Goal: Task Accomplishment & Management: Use online tool/utility

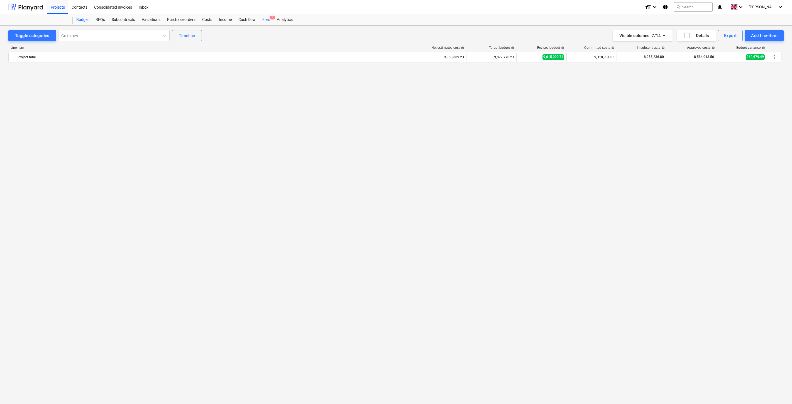
click at [266, 20] on div "Files 4" at bounding box center [266, 19] width 14 height 11
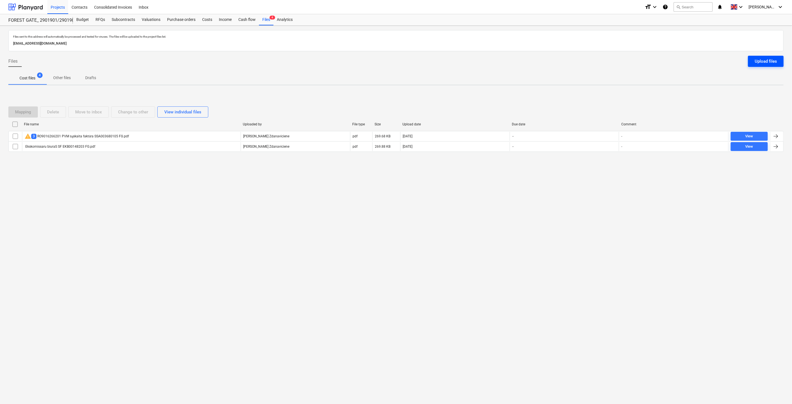
click at [758, 57] on button "Upload files" at bounding box center [766, 61] width 36 height 11
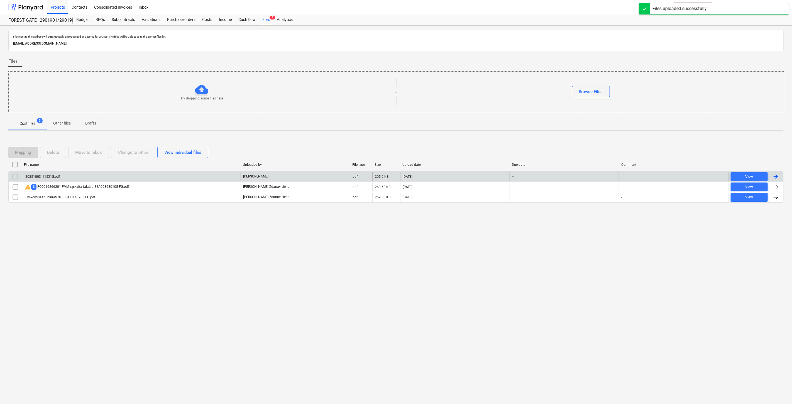
click at [157, 175] on div "20251003_115315.pdf" at bounding box center [131, 176] width 219 height 9
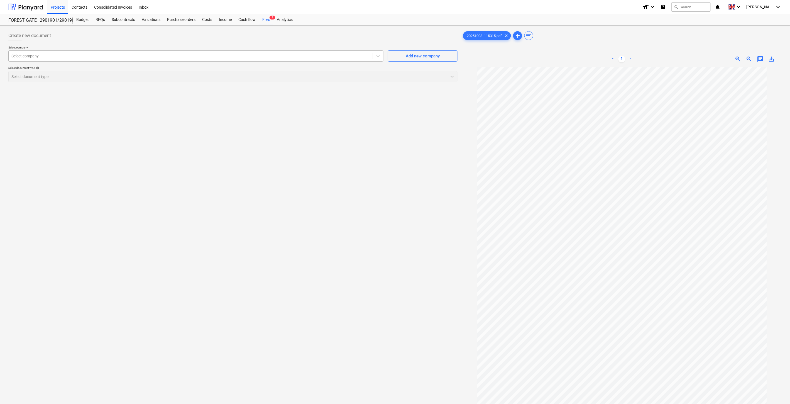
click at [321, 55] on div at bounding box center [190, 56] width 359 height 6
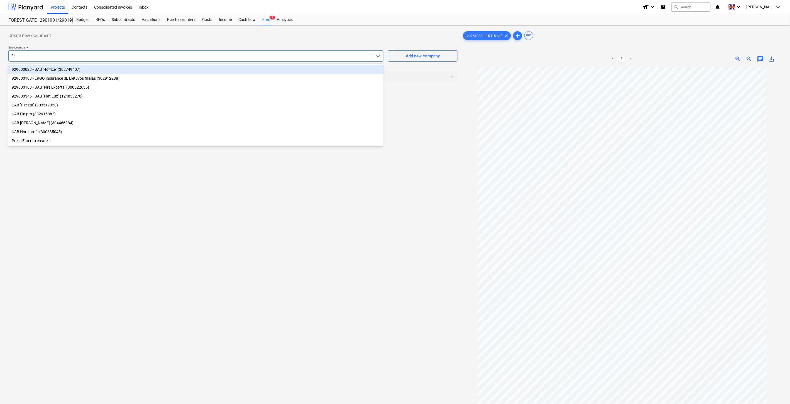
type input "fire"
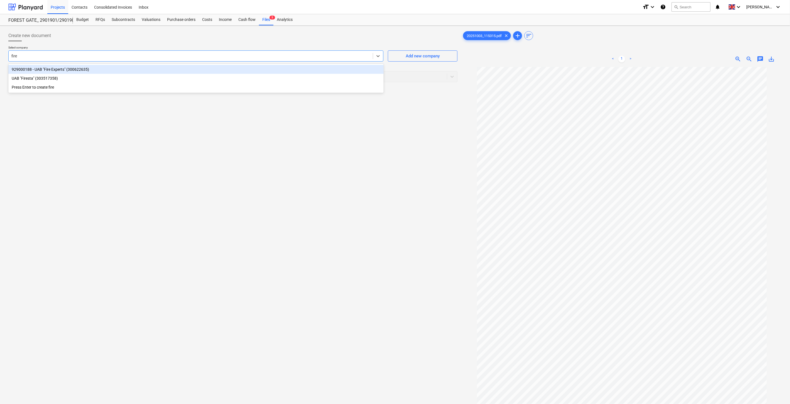
click at [298, 66] on div "929000188 - UAB "Fire Experts" (300622635)" at bounding box center [195, 69] width 375 height 9
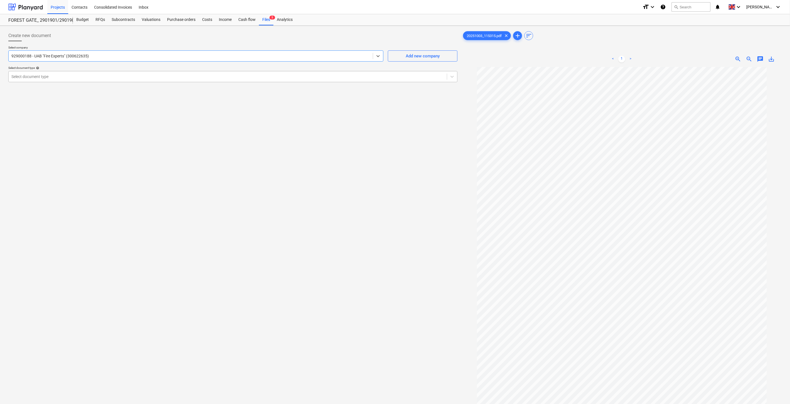
click at [207, 77] on div at bounding box center [227, 77] width 433 height 6
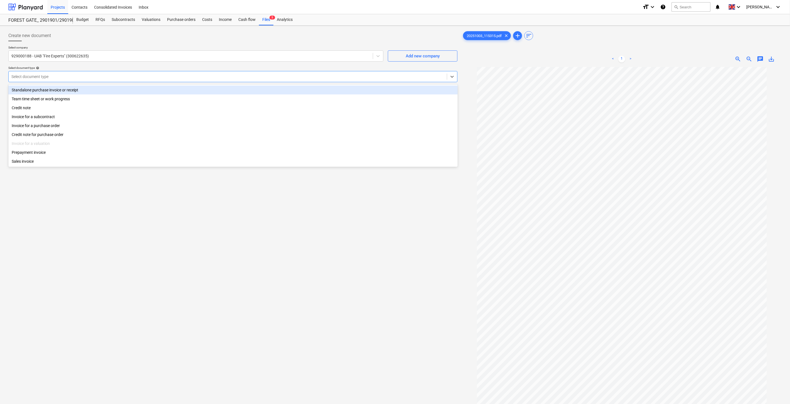
click at [118, 87] on div "Standalone purchase invoice or receipt" at bounding box center [232, 89] width 449 height 9
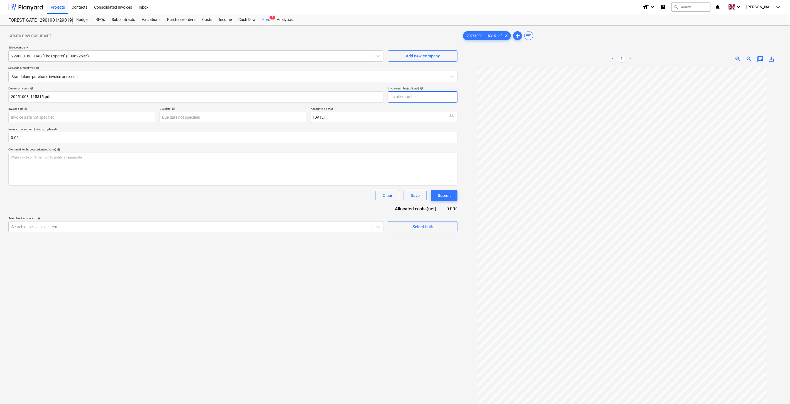
click at [427, 96] on input "text" at bounding box center [423, 96] width 70 height 11
type input "FireX2025/10-8"
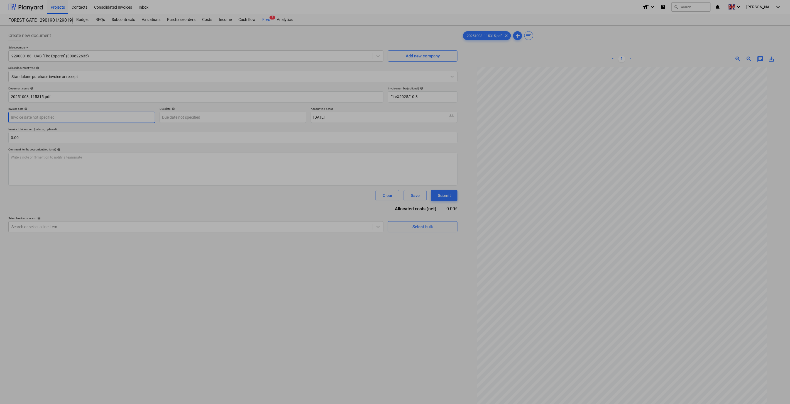
click at [126, 118] on body "Projects Contacts Consolidated Invoices Inbox format_size keyboard_arrow_down h…" at bounding box center [395, 202] width 790 height 404
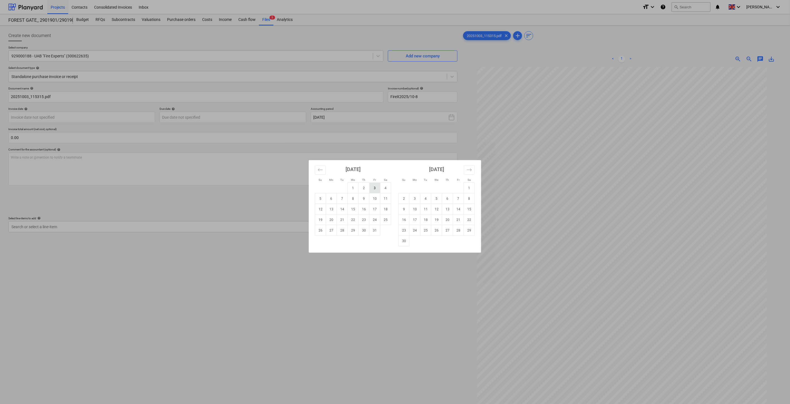
click at [374, 188] on td "3" at bounding box center [374, 188] width 11 height 11
type input "[DATE]"
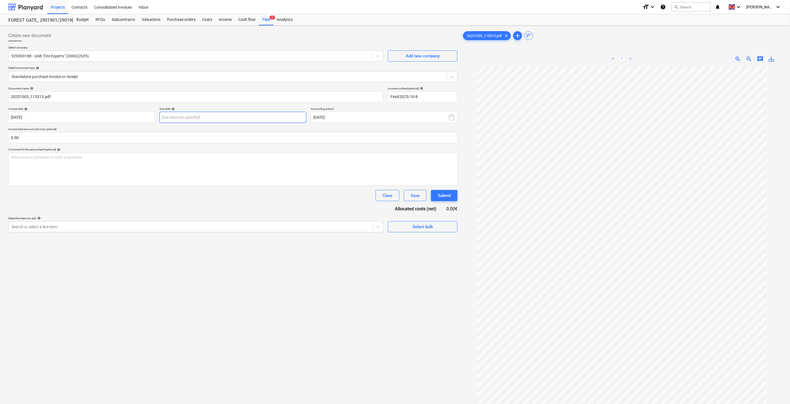
click at [279, 119] on body "Projects Contacts Consolidated Invoices Inbox format_size keyboard_arrow_down h…" at bounding box center [395, 202] width 790 height 404
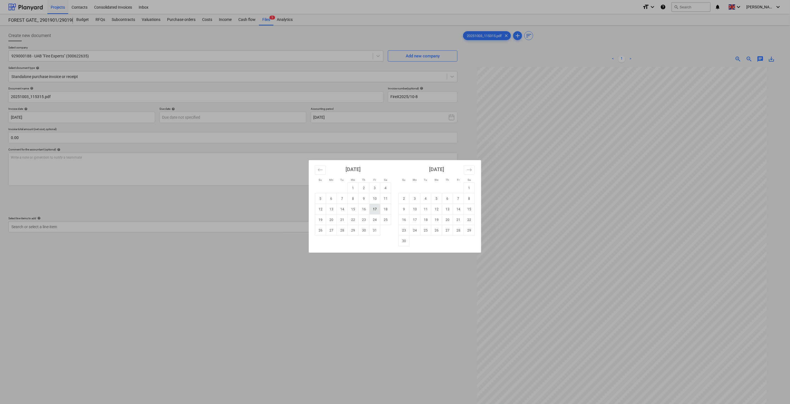
click at [373, 208] on td "17" at bounding box center [374, 209] width 11 height 11
type input "[DATE]"
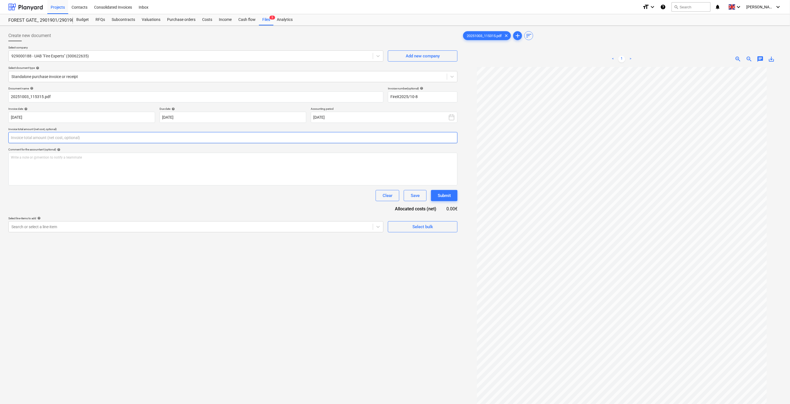
click at [229, 140] on input "text" at bounding box center [232, 137] width 449 height 11
type input "79.00"
click at [304, 240] on div at bounding box center [190, 241] width 359 height 6
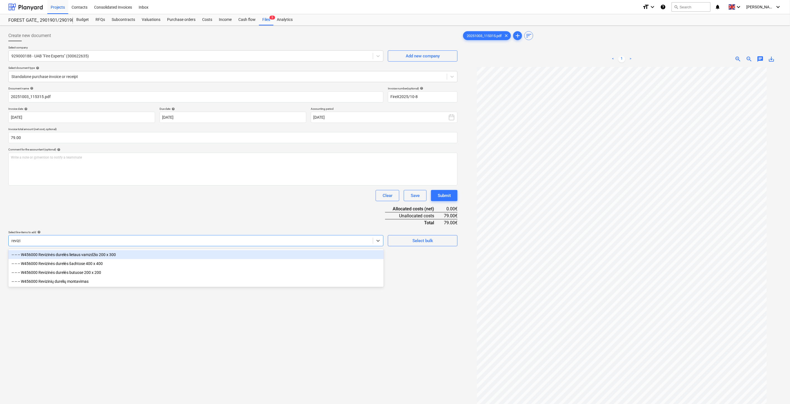
type input "revizin"
click at [225, 251] on div "-- -- -- W456000 Revizinės durelės lietaus vamzdžio 200 x 300" at bounding box center [195, 254] width 375 height 9
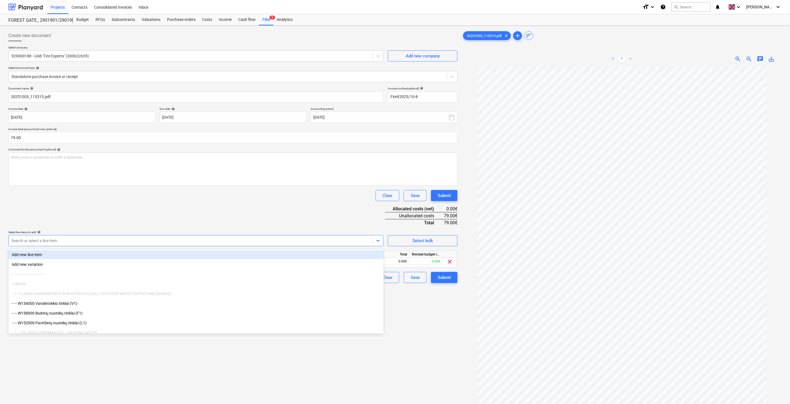
click at [248, 205] on div "Document name help 20251003_115315.pdf Invoice number (optional) help FireX2025…" at bounding box center [232, 185] width 449 height 196
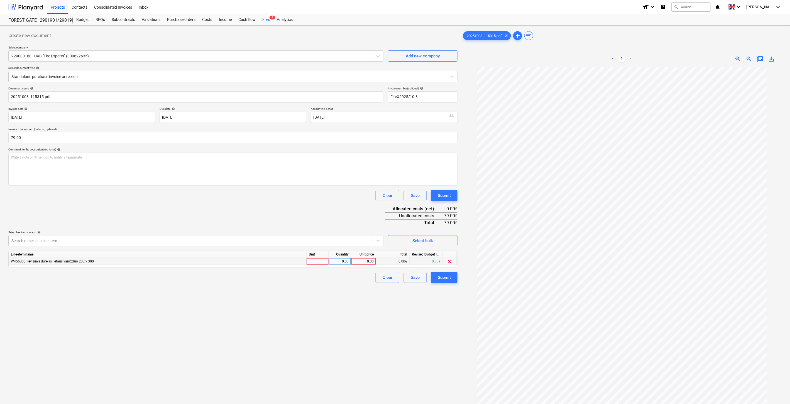
click at [317, 262] on div at bounding box center [318, 261] width 22 height 7
type input "1"
click at [336, 263] on div "0.00" at bounding box center [340, 261] width 18 height 7
drag, startPoint x: 364, startPoint y: 262, endPoint x: 351, endPoint y: 214, distance: 49.3
click at [364, 260] on div "0.00" at bounding box center [363, 261] width 20 height 7
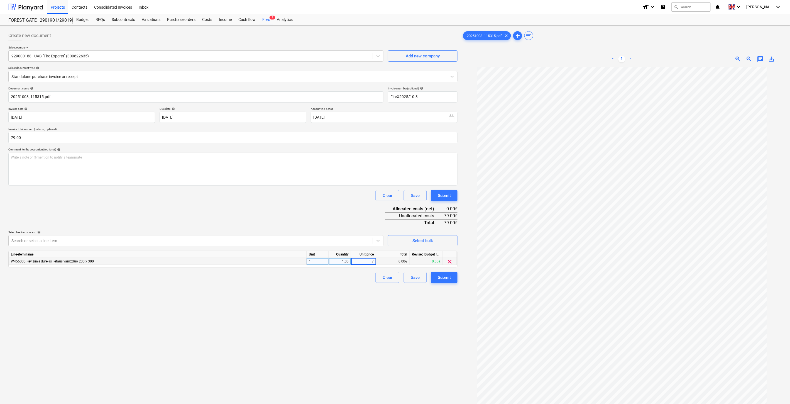
type input "79"
click at [351, 214] on div "Document name help 20251003_115315.pdf Invoice number (optional) help FireX2025…" at bounding box center [232, 185] width 449 height 196
click at [416, 275] on div "Save" at bounding box center [415, 277] width 9 height 7
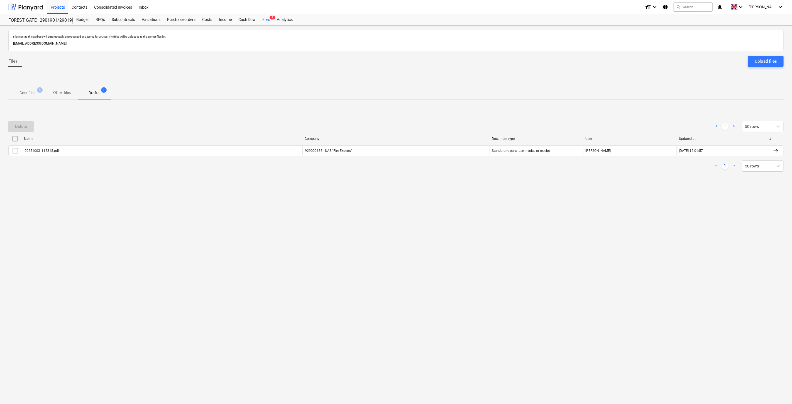
click at [35, 92] on p "Cost files" at bounding box center [27, 93] width 16 height 6
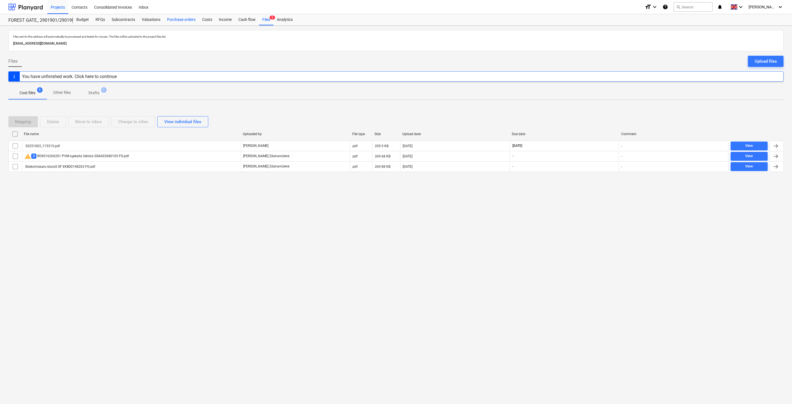
click at [173, 23] on div "Purchase orders" at bounding box center [181, 19] width 35 height 11
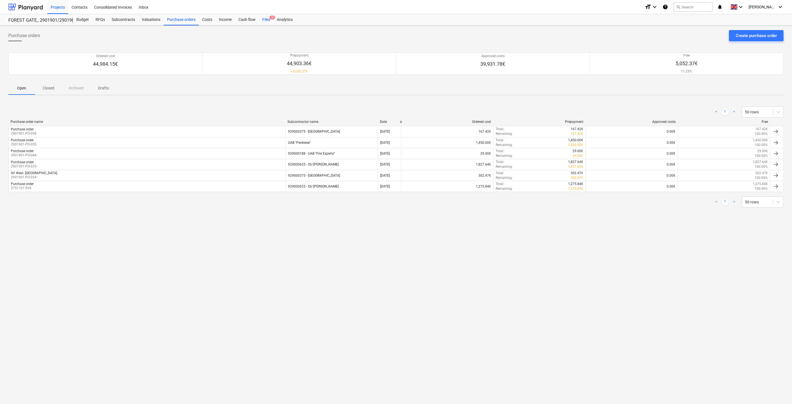
click at [262, 17] on div "Files 5" at bounding box center [266, 19] width 14 height 11
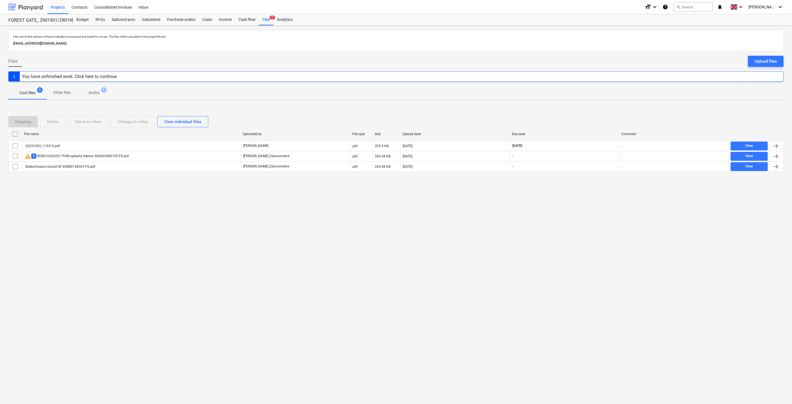
click at [30, 7] on div at bounding box center [25, 7] width 35 height 14
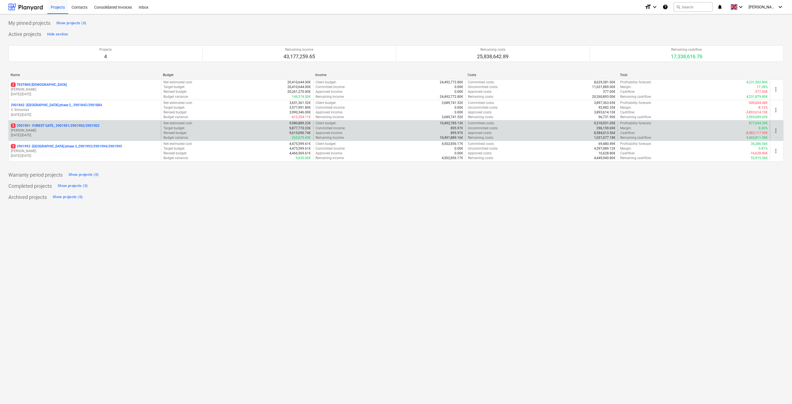
click at [63, 131] on p "[PERSON_NAME]" at bounding box center [85, 130] width 148 height 5
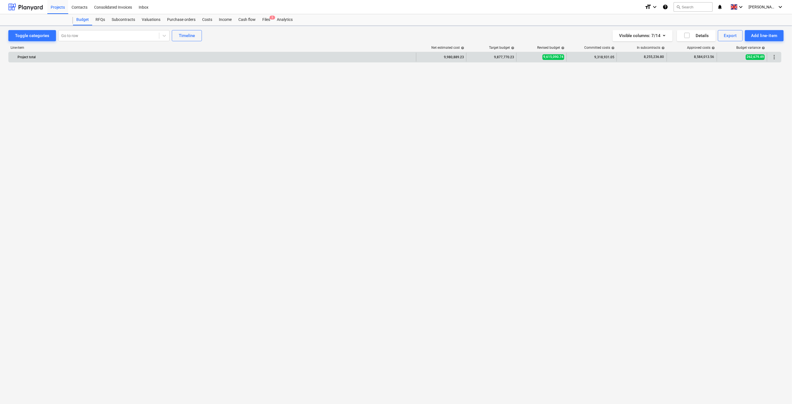
scroll to position [1933, 0]
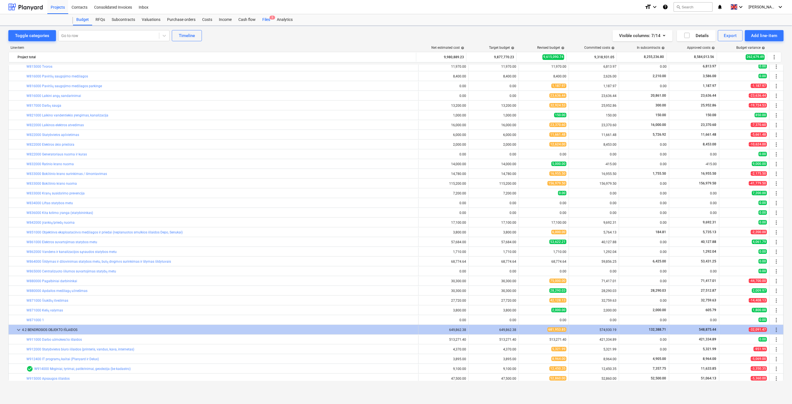
click at [265, 23] on div "Files 5" at bounding box center [266, 19] width 14 height 11
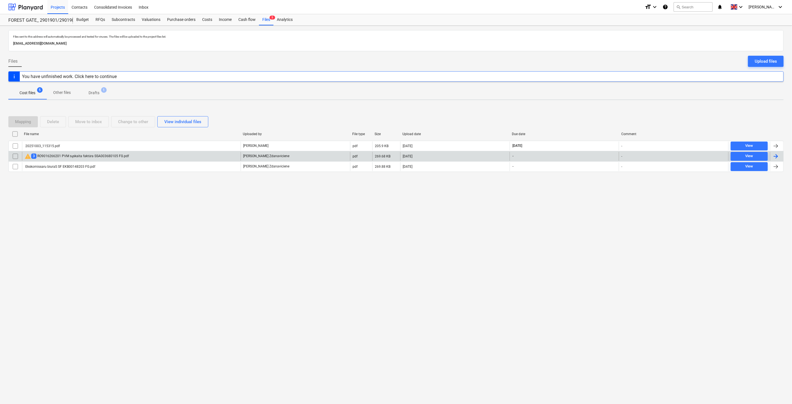
click at [194, 152] on div "warning 3 RO9016266201 PVM sąskaita faktūra SSA003680105 FG.pdf" at bounding box center [131, 156] width 219 height 9
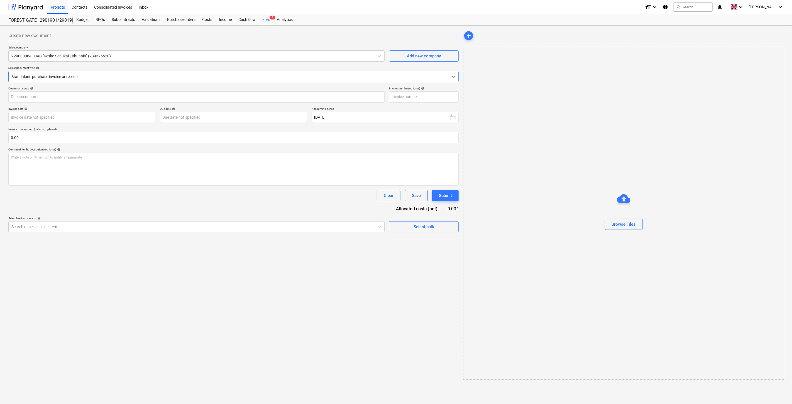
type input "SSA003680105"
type input "[DATE]"
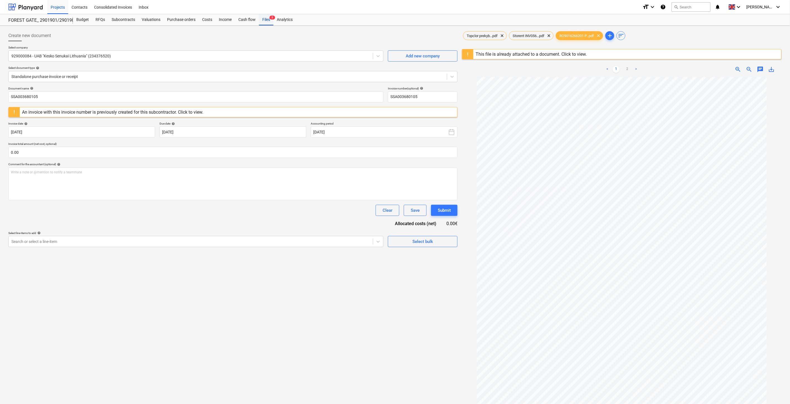
click at [266, 17] on div "Files 5" at bounding box center [266, 19] width 14 height 11
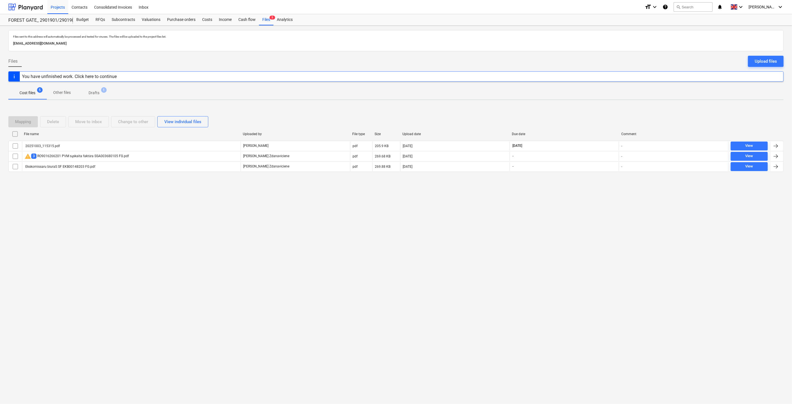
click at [45, 7] on div "Projects Contacts Consolidated Invoices Inbox format_size keyboard_arrow_down h…" at bounding box center [396, 7] width 792 height 14
click at [33, 8] on div at bounding box center [25, 7] width 35 height 14
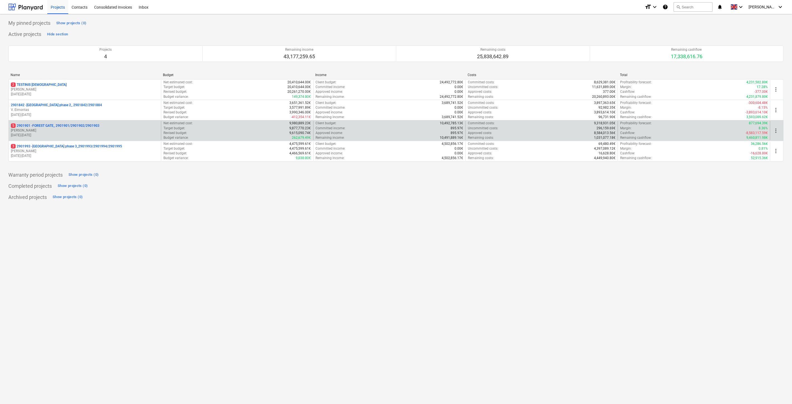
click at [86, 134] on p "[DATE] - [DATE]" at bounding box center [85, 135] width 148 height 5
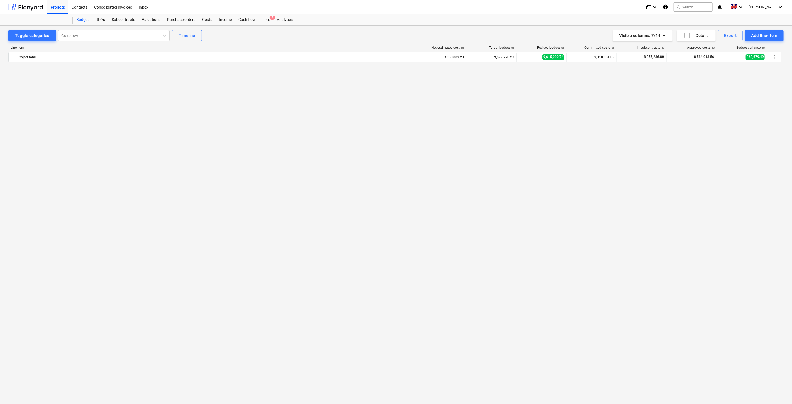
scroll to position [1933, 0]
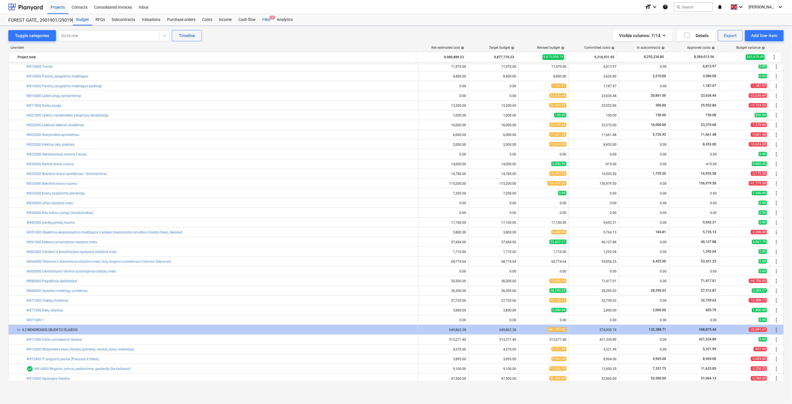
click at [267, 21] on div "Files 5" at bounding box center [266, 19] width 14 height 11
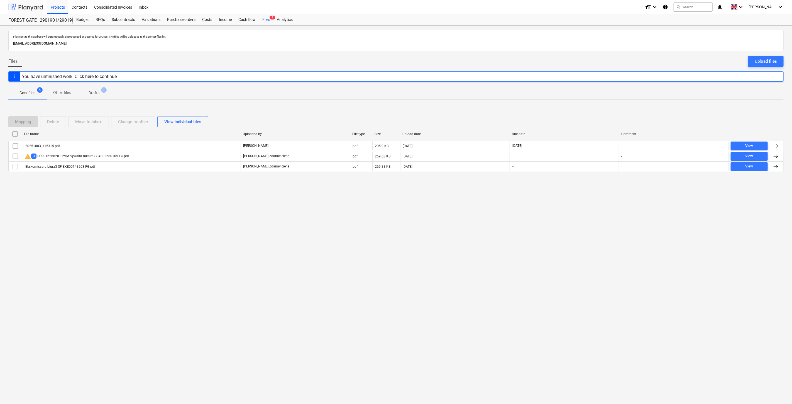
click at [31, 7] on div at bounding box center [25, 7] width 35 height 14
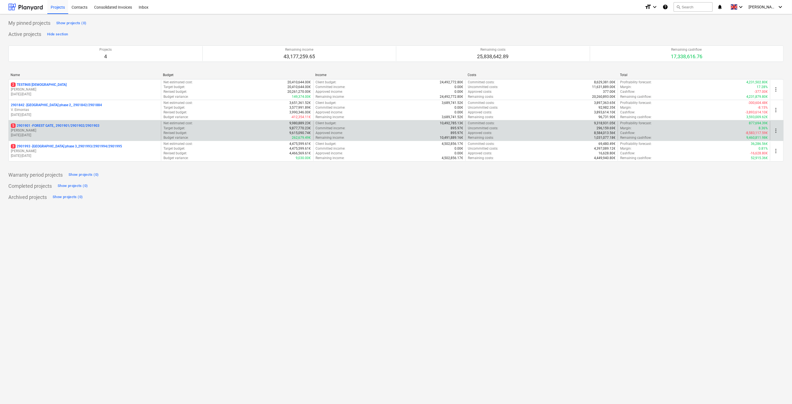
click at [84, 128] on p "[PERSON_NAME]" at bounding box center [85, 130] width 148 height 5
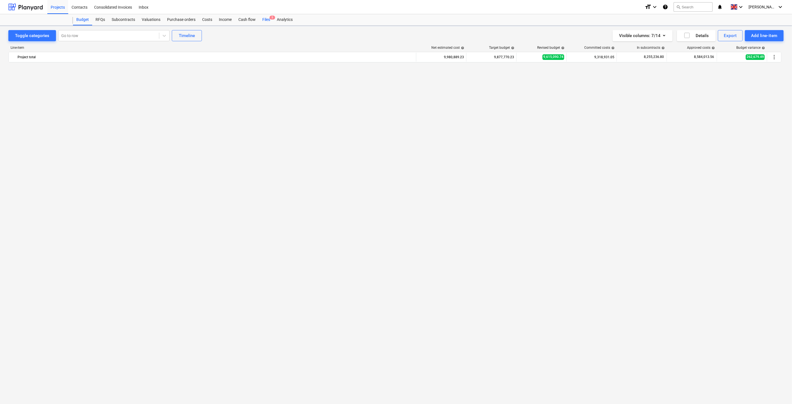
click at [262, 24] on div "Files 5" at bounding box center [266, 19] width 14 height 11
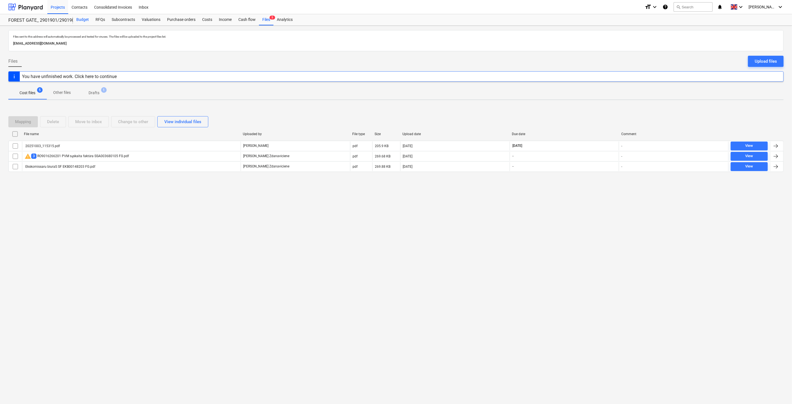
click at [88, 20] on div "Budget" at bounding box center [82, 19] width 19 height 11
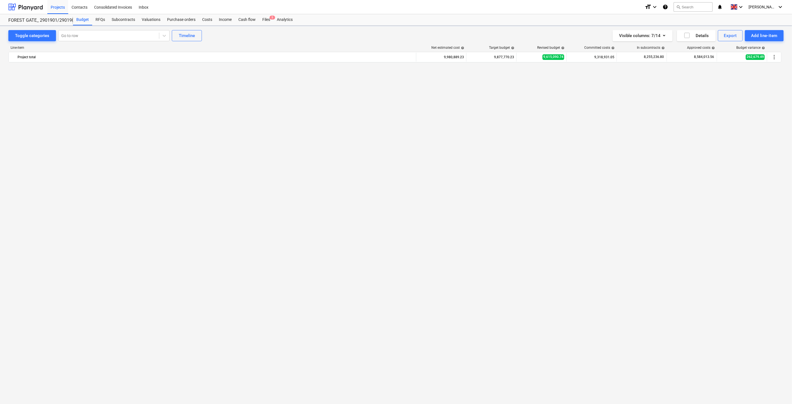
scroll to position [1933, 0]
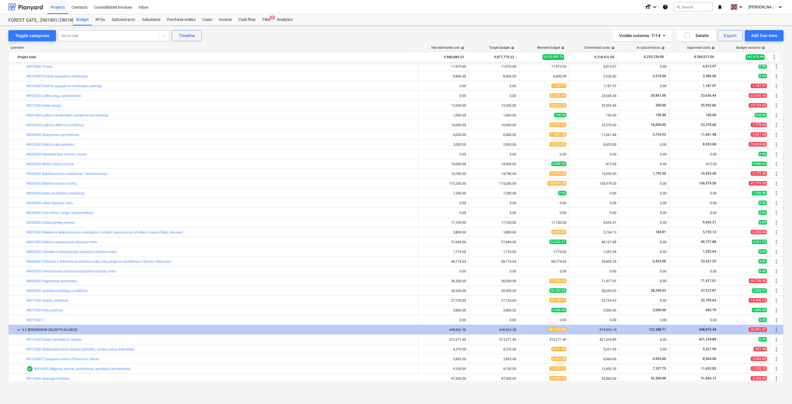
click at [84, 35] on div at bounding box center [108, 36] width 95 height 6
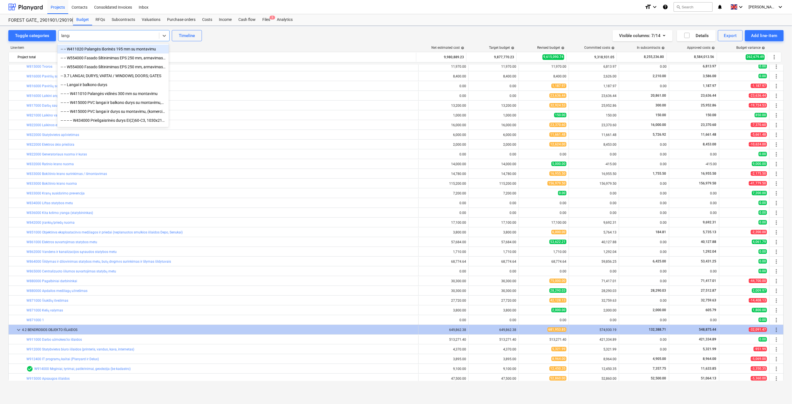
type input "langai"
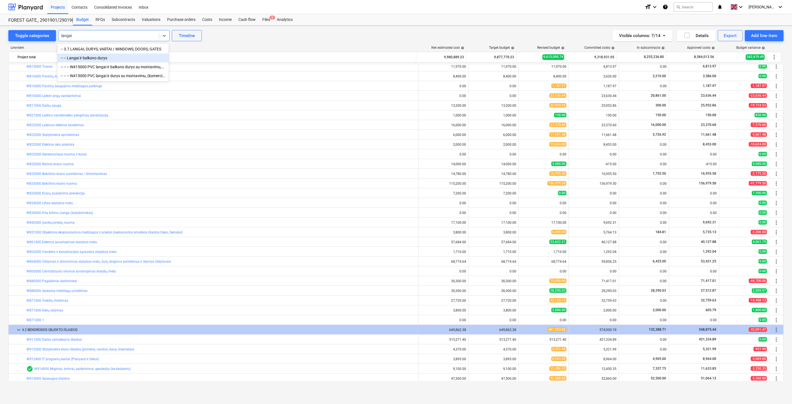
click at [93, 57] on div "-- -- Langai ir balkono durys" at bounding box center [112, 57] width 111 height 9
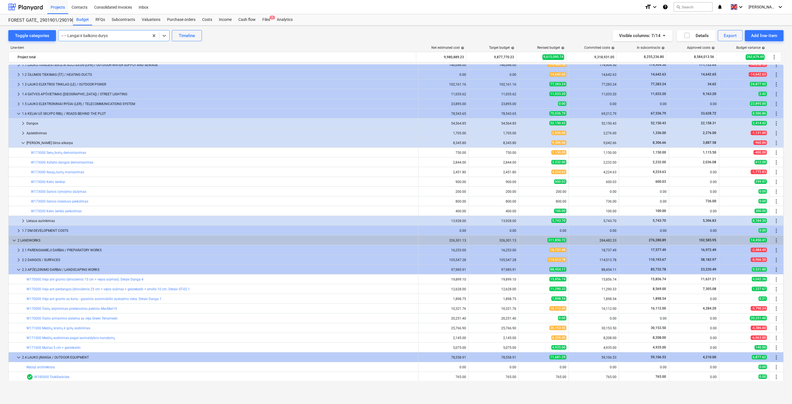
scroll to position [0, 0]
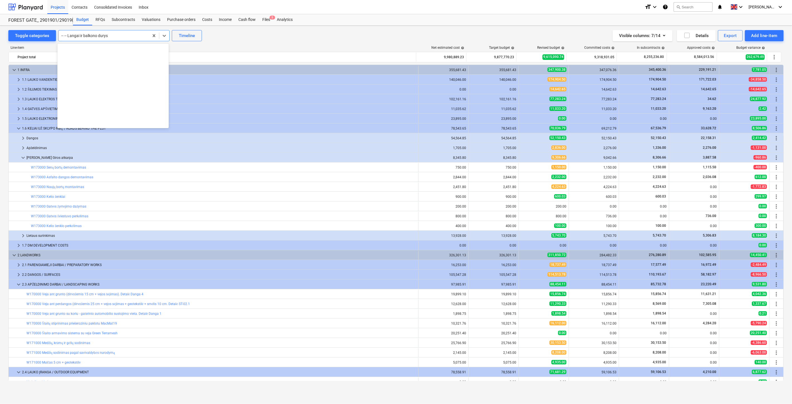
click at [124, 35] on div at bounding box center [103, 36] width 85 height 6
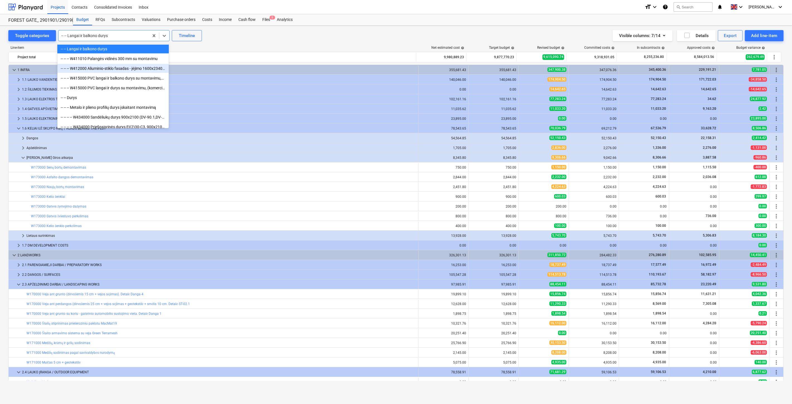
click at [114, 68] on div "-- -- -- W412000 Aliuminio-stiklo fasadas - įėjimo 1600x2340 dvivėrės durys (DL…" at bounding box center [112, 68] width 111 height 9
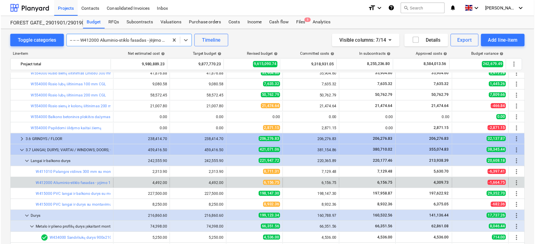
scroll to position [1262, 0]
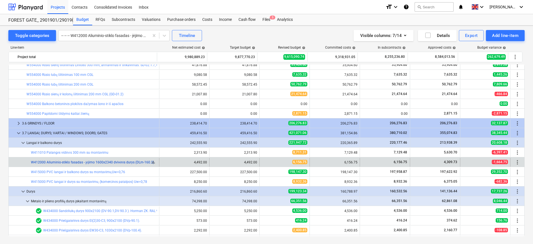
click at [129, 164] on link "W412000 Aliuminio-stiklo fasadas - įėjimo 1600x2340 dvivėrės durys (DLm-160.2)" at bounding box center [92, 163] width 123 height 4
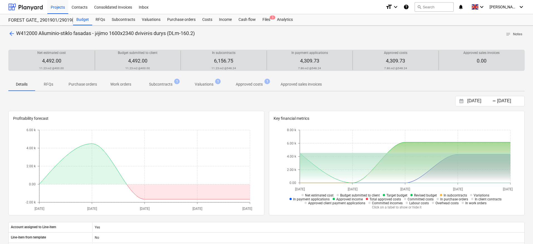
click at [238, 60] on div "In subcontracts 6,156.75 11.23 m2 @ 548.24" at bounding box center [223, 60] width 81 height 19
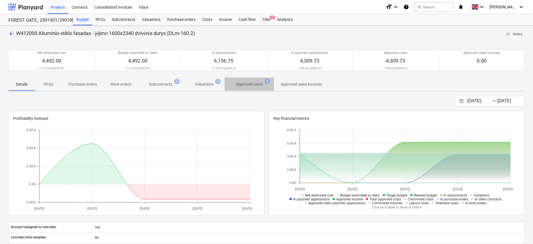
click at [247, 83] on p "Approved costs" at bounding box center [249, 85] width 27 height 6
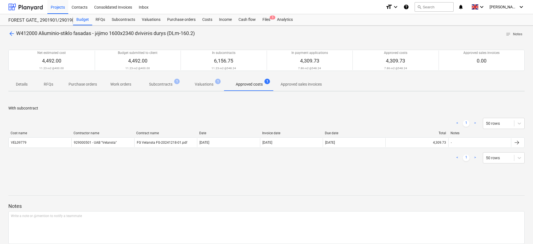
click at [153, 85] on p "Subcontracts" at bounding box center [160, 85] width 23 height 6
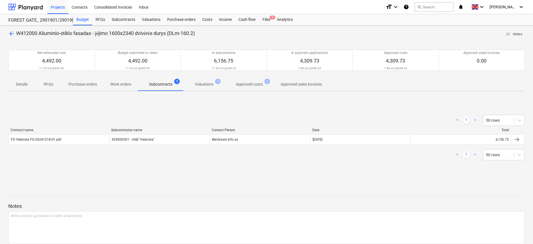
click at [11, 32] on span "arrow_back" at bounding box center [11, 33] width 7 height 7
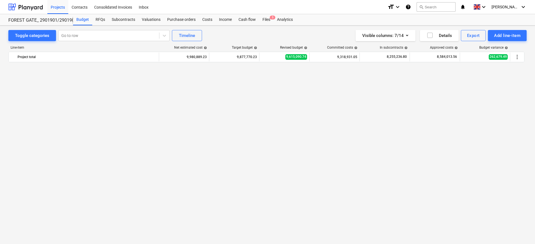
scroll to position [1262, 0]
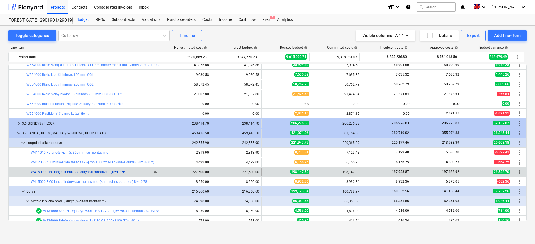
click at [96, 170] on link "W415000 PVC langai ir balkono durys su montavimu,Uw=0,76" at bounding box center [78, 172] width 94 height 4
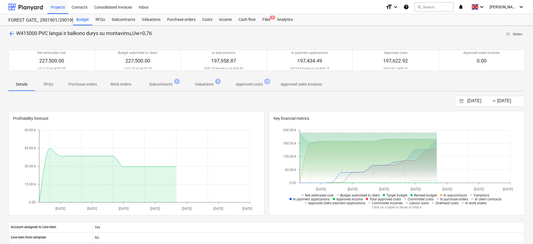
click at [168, 83] on p "Subcontracts" at bounding box center [160, 85] width 23 height 6
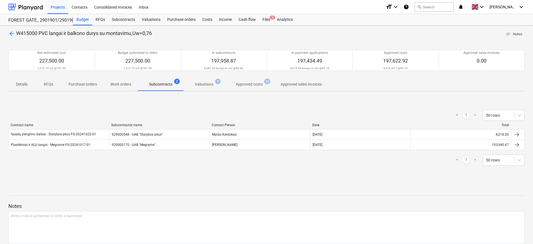
click at [182, 115] on div "< 1 > 50 rows" at bounding box center [266, 115] width 516 height 11
click at [190, 111] on div "< 1 > 50 rows" at bounding box center [266, 115] width 516 height 11
click at [370, 113] on div "< 1 > 50 rows" at bounding box center [266, 115] width 516 height 11
click at [374, 111] on div "< 1 > 50 rows" at bounding box center [266, 115] width 516 height 11
click at [377, 110] on div "< 1 > 50 rows" at bounding box center [266, 115] width 516 height 11
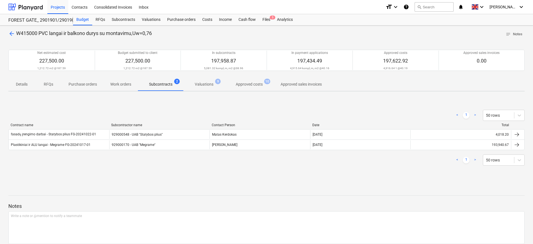
click at [385, 107] on div "< 1 > 50 rows Contract name Subcontractor name Contact Person Date Total fasadų…" at bounding box center [266, 137] width 516 height 69
click at [13, 31] on span "arrow_back" at bounding box center [11, 33] width 7 height 7
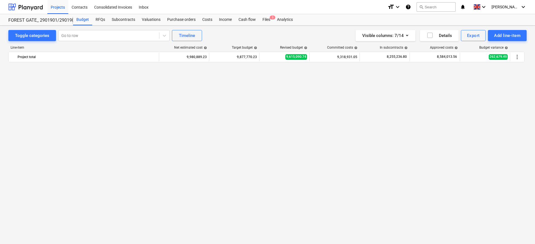
scroll to position [1262, 0]
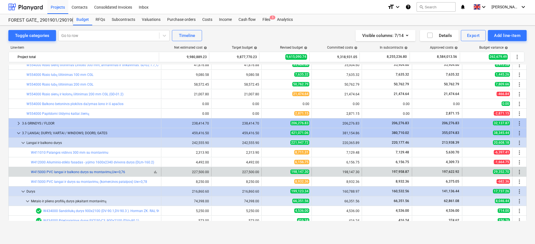
click at [103, 171] on link "W415000 PVC langai ir balkono durys su montavimu,Uw=0,76" at bounding box center [78, 172] width 94 height 4
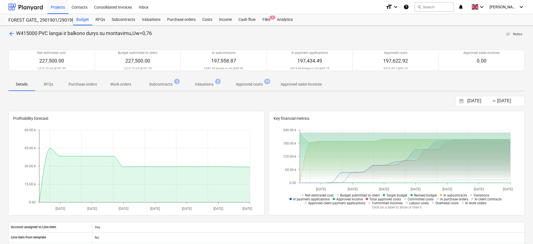
click at [13, 32] on span "arrow_back" at bounding box center [11, 33] width 7 height 7
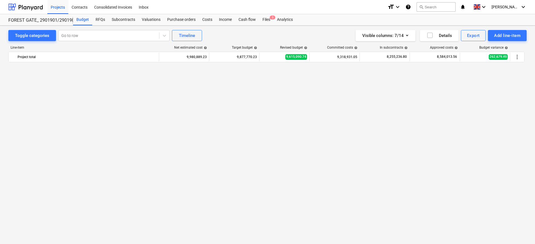
scroll to position [1262, 0]
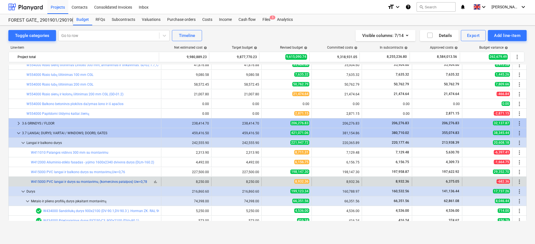
click at [101, 183] on link "W415000 PVC langai ir durys su montavimu, (komercinės patalpos) Uw=0,78" at bounding box center [89, 182] width 116 height 4
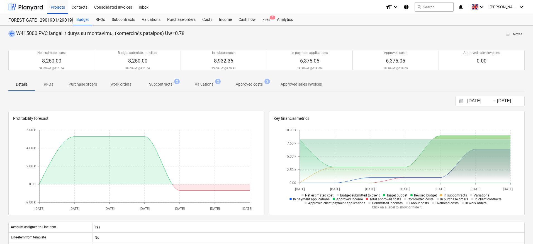
click at [9, 35] on span "arrow_back" at bounding box center [11, 33] width 7 height 7
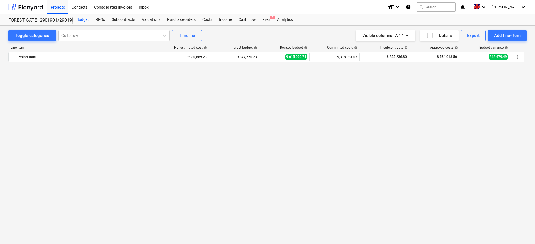
scroll to position [1262, 0]
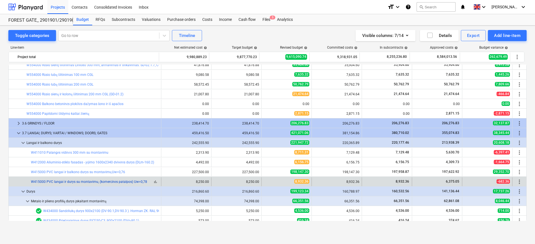
click at [125, 183] on link "W415000 PVC langai ir durys su montavimu, (komercinės patalpos) Uw=0,78" at bounding box center [89, 182] width 116 height 4
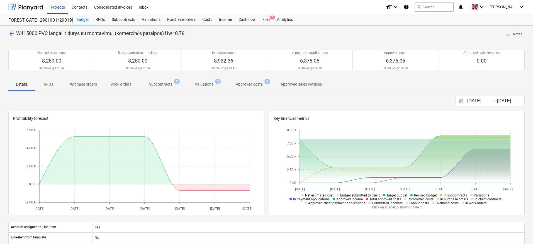
click at [11, 35] on span "arrow_back" at bounding box center [11, 33] width 7 height 7
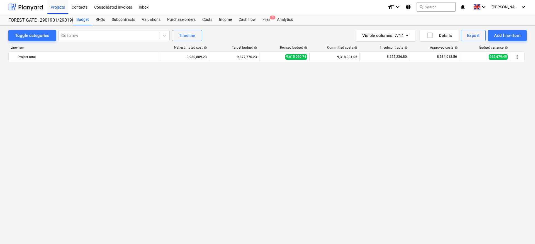
scroll to position [1262, 0]
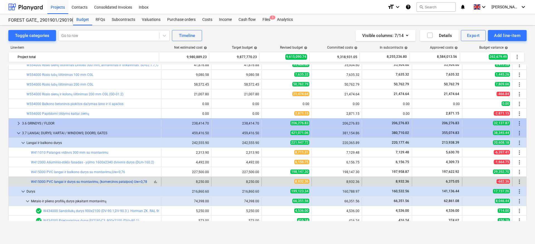
click at [121, 180] on link "W415000 PVC langai ir durys su montavimu, (komercinės patalpos) Uw=0,78" at bounding box center [89, 182] width 116 height 4
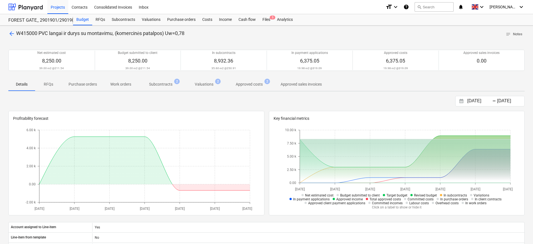
click at [10, 31] on span "arrow_back" at bounding box center [11, 33] width 7 height 7
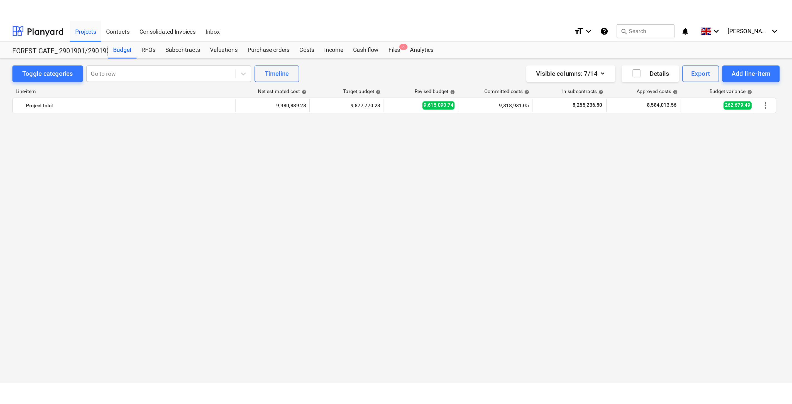
scroll to position [1262, 0]
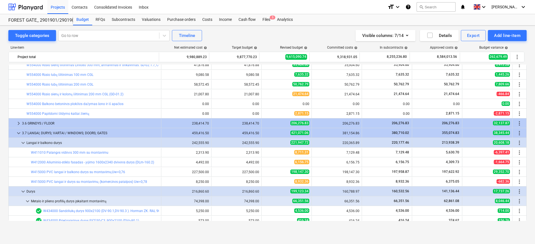
click at [112, 182] on link "W415000 PVC langai ir durys su montavimu, (komercinės patalpos) Uw=0,78" at bounding box center [89, 182] width 116 height 4
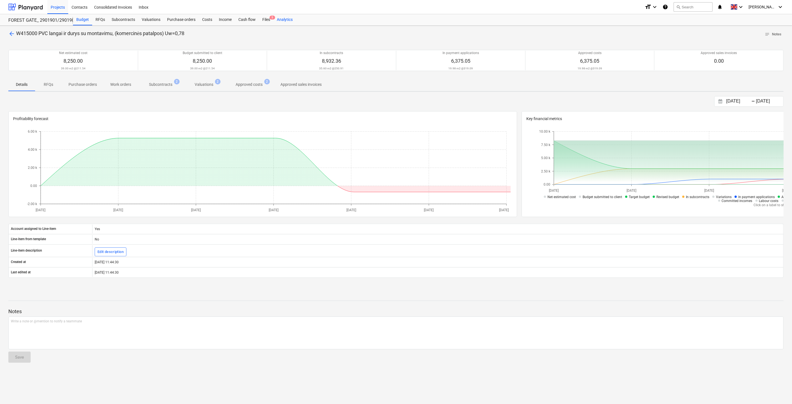
drag, startPoint x: 268, startPoint y: 19, endPoint x: 276, endPoint y: 23, distance: 9.2
click at [268, 19] on div "Files 5" at bounding box center [266, 19] width 14 height 11
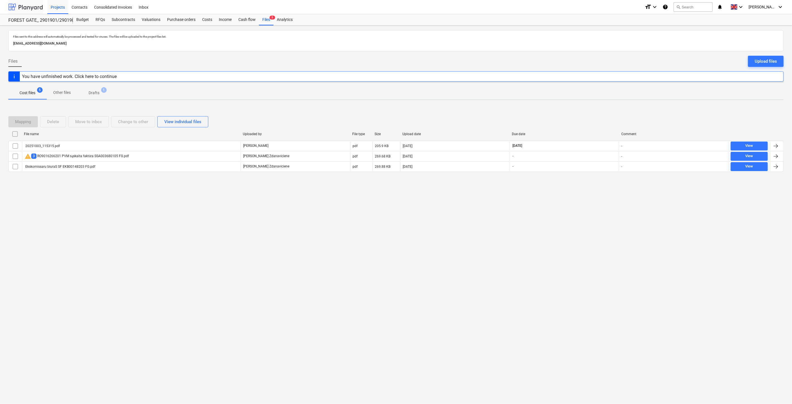
click at [42, 9] on div at bounding box center [25, 7] width 35 height 14
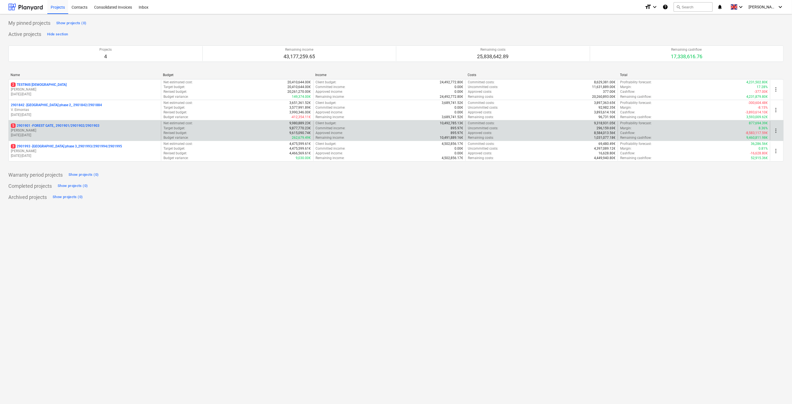
click at [68, 128] on p "[PERSON_NAME]" at bounding box center [85, 130] width 148 height 5
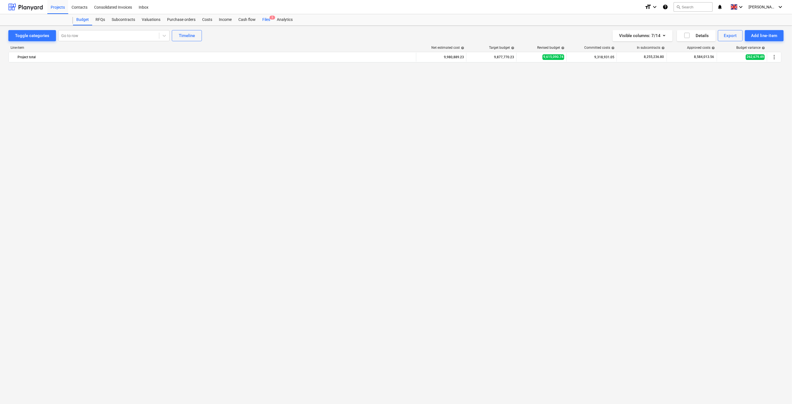
click at [267, 21] on div "Files 5" at bounding box center [266, 19] width 14 height 11
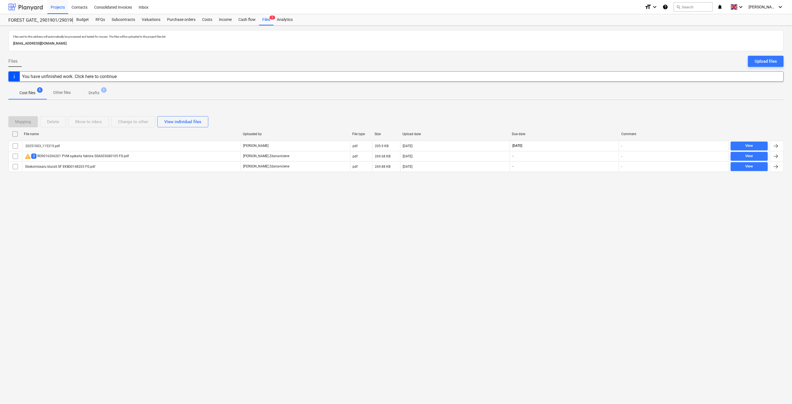
click at [24, 6] on div at bounding box center [25, 7] width 35 height 14
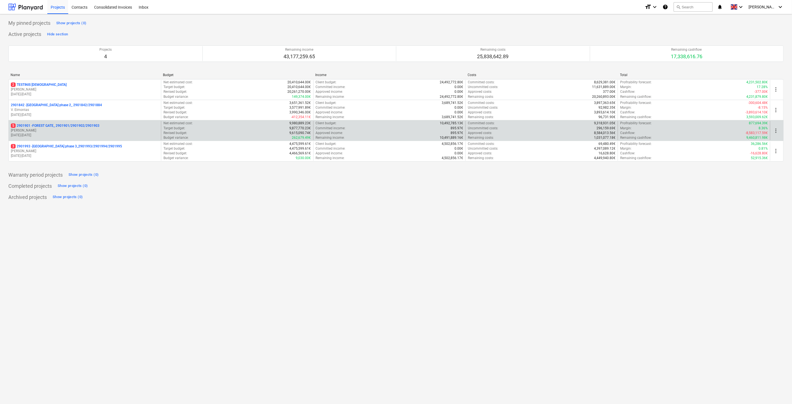
click at [52, 133] on p "[DATE] - [DATE]" at bounding box center [85, 135] width 148 height 5
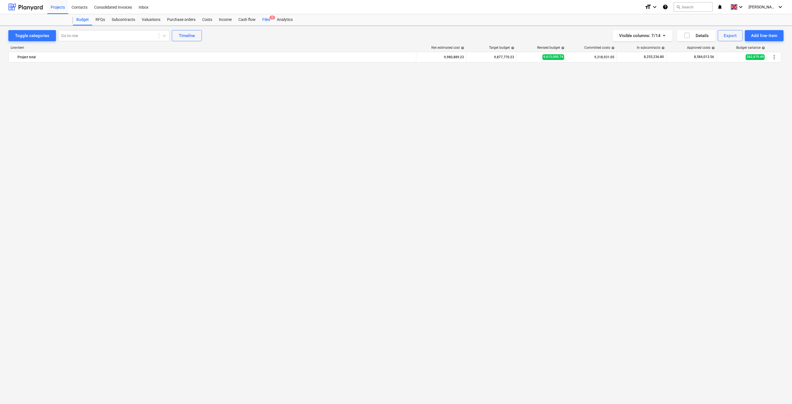
click at [268, 21] on div "Files 5" at bounding box center [266, 19] width 14 height 11
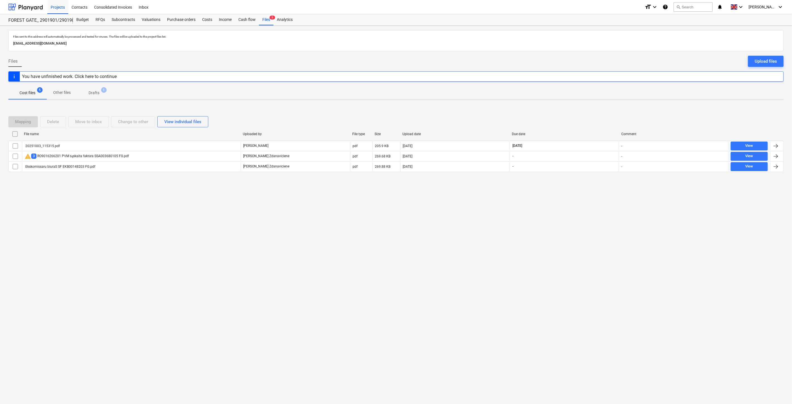
click at [580, 114] on div "Mapping Delete Move to inbox Change to other View individual files" at bounding box center [395, 122] width 775 height 16
click at [586, 110] on div "Mapping Delete Move to inbox Change to other View individual files File name Up…" at bounding box center [395, 145] width 775 height 73
click at [34, 3] on div at bounding box center [25, 7] width 35 height 14
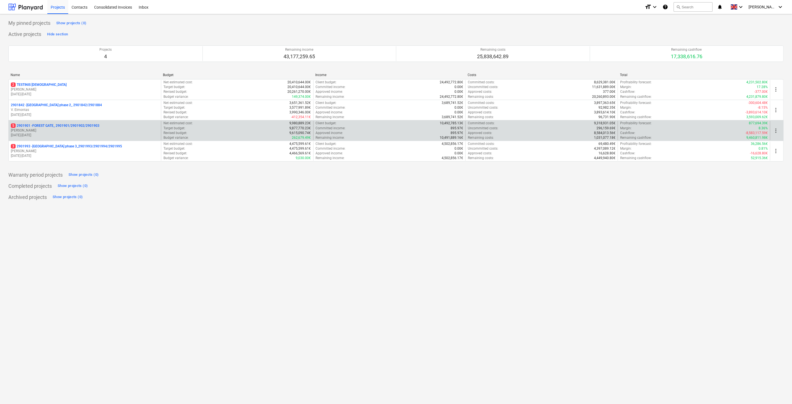
click at [63, 129] on p "[PERSON_NAME]" at bounding box center [85, 130] width 148 height 5
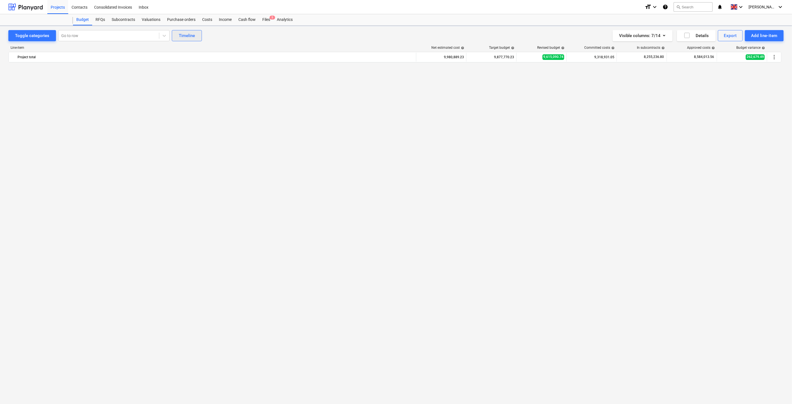
scroll to position [1262, 0]
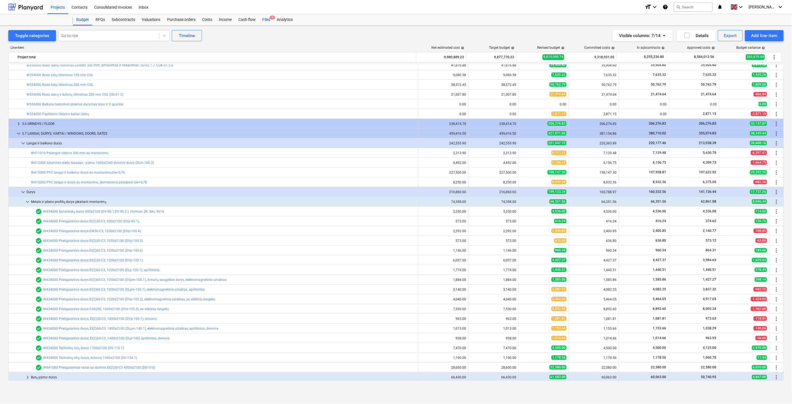
click at [263, 19] on div "Files 5" at bounding box center [266, 19] width 14 height 11
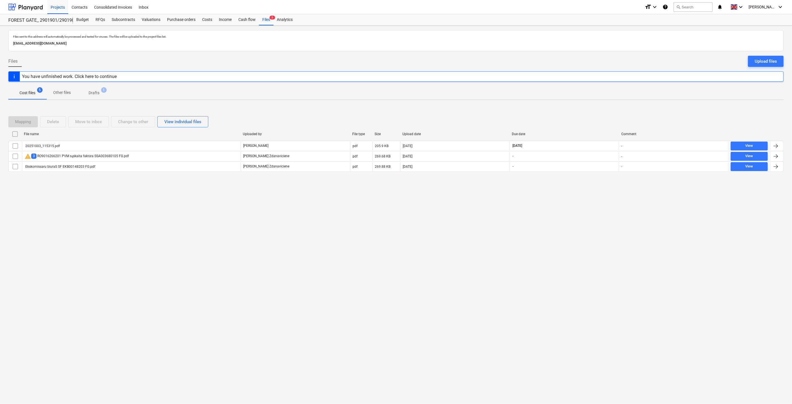
click at [552, 214] on div "Files sent to this address will automatically be processed and tested for virus…" at bounding box center [396, 215] width 792 height 378
click at [565, 203] on div "Files sent to this address will automatically be processed and tested for virus…" at bounding box center [396, 215] width 792 height 378
click at [582, 120] on div "Mapping Delete Move to inbox Change to other View individual files" at bounding box center [395, 121] width 775 height 11
click at [589, 115] on div "Mapping Delete Move to inbox Change to other View individual files" at bounding box center [395, 122] width 775 height 16
drag, startPoint x: 31, startPoint y: 6, endPoint x: 37, endPoint y: 12, distance: 7.9
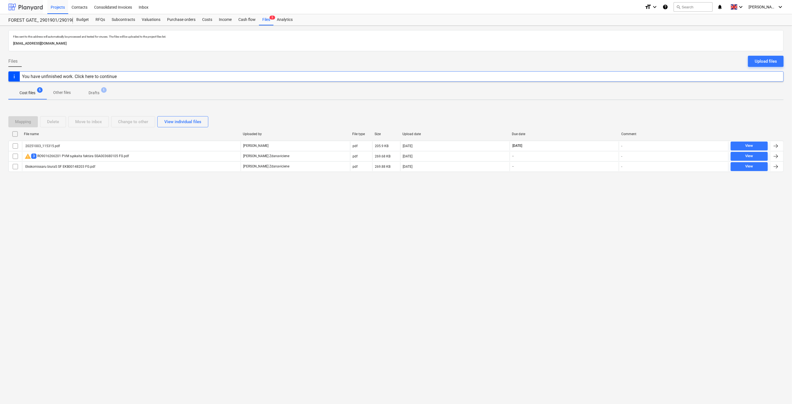
click at [31, 6] on div at bounding box center [25, 7] width 35 height 14
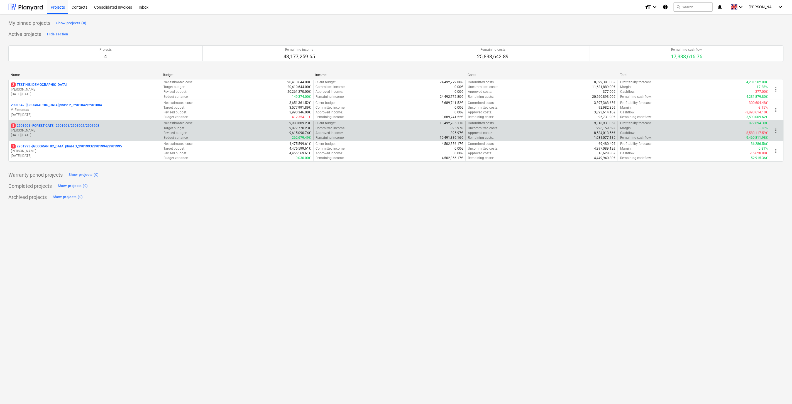
click at [65, 131] on p "[PERSON_NAME]" at bounding box center [85, 130] width 148 height 5
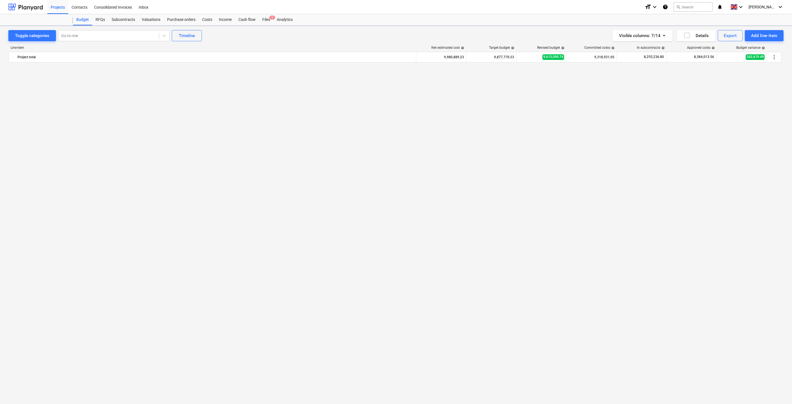
scroll to position [1262, 0]
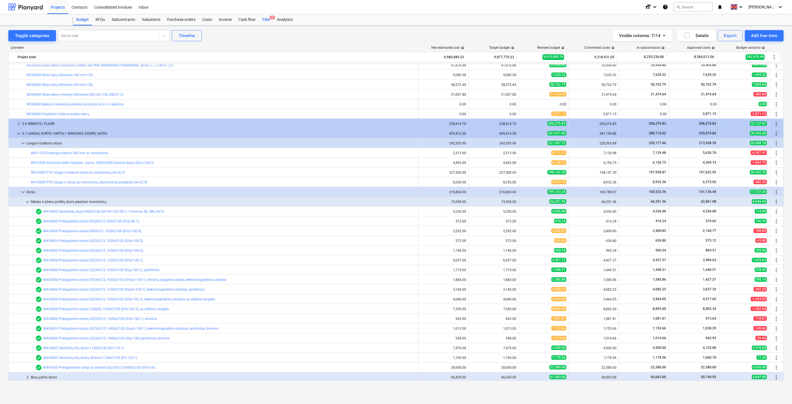
click at [268, 23] on div "Files 5" at bounding box center [266, 19] width 14 height 11
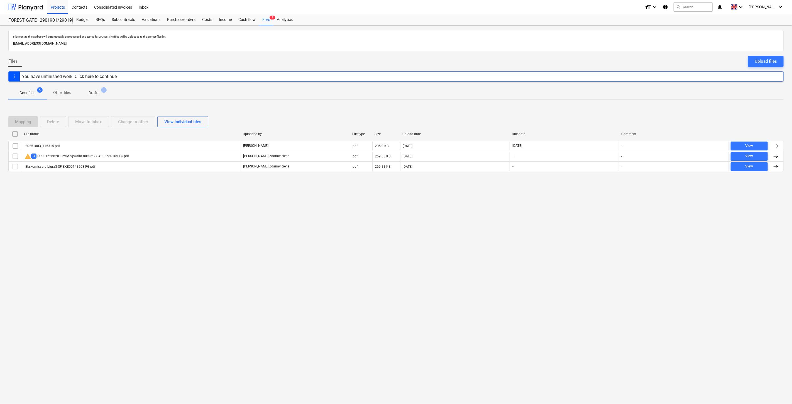
drag, startPoint x: 573, startPoint y: 120, endPoint x: 595, endPoint y: 104, distance: 27.4
click at [574, 119] on div "Mapping Delete Move to inbox Change to other View individual files" at bounding box center [395, 121] width 775 height 11
click at [595, 104] on div "Files sent to this address will automatically be processed and tested for virus…" at bounding box center [396, 215] width 792 height 378
click at [591, 119] on div "Mapping Delete Move to inbox Change to other View individual files" at bounding box center [395, 121] width 775 height 11
click at [603, 110] on div "Mapping Delete Move to inbox Change to other View individual files File name Up…" at bounding box center [395, 145] width 775 height 73
